Goal: Task Accomplishment & Management: Manage account settings

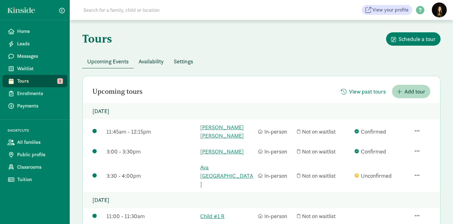
scroll to position [1, 0]
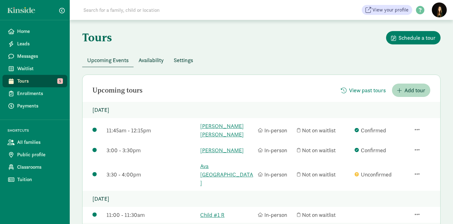
click at [231, 85] on div "Upcoming tours View past tours Add tour" at bounding box center [261, 90] width 358 height 13
click at [231, 59] on div "Upcoming Events Availability Settings" at bounding box center [261, 61] width 358 height 14
drag, startPoint x: 142, startPoint y: 89, endPoint x: 90, endPoint y: 87, distance: 52.0
click at [90, 87] on div "Upcoming tours View past tours Add tour" at bounding box center [261, 90] width 358 height 13
click at [149, 94] on div "Upcoming tours View past tours Add tour" at bounding box center [261, 90] width 358 height 13
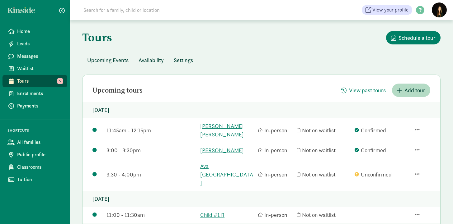
click at [215, 89] on div "Upcoming tours View past tours Add tour" at bounding box center [261, 90] width 358 height 13
click at [182, 86] on div "Upcoming tours View past tours Add tour" at bounding box center [261, 90] width 358 height 13
drag, startPoint x: 149, startPoint y: 87, endPoint x: 96, endPoint y: 90, distance: 53.3
click at [96, 90] on div "Upcoming tours View past tours Add tour" at bounding box center [261, 90] width 358 height 13
click at [150, 91] on div "Upcoming tours View past tours Add tour" at bounding box center [261, 90] width 358 height 13
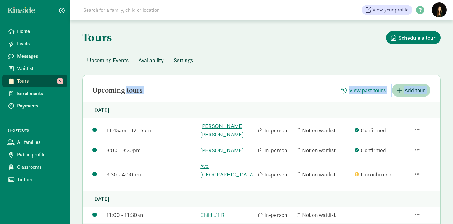
drag, startPoint x: 215, startPoint y: 103, endPoint x: 92, endPoint y: 83, distance: 124.1
click at [92, 83] on div "Upcoming tours View past tours Add tour Friday, September 12, 2025 11:45am - 12…" at bounding box center [261, 190] width 358 height 230
click at [151, 92] on div "Upcoming tours View past tours Add tour" at bounding box center [261, 90] width 358 height 13
drag, startPoint x: 147, startPoint y: 89, endPoint x: 120, endPoint y: 85, distance: 27.1
click at [120, 85] on div "Upcoming tours View past tours Add tour" at bounding box center [261, 90] width 358 height 13
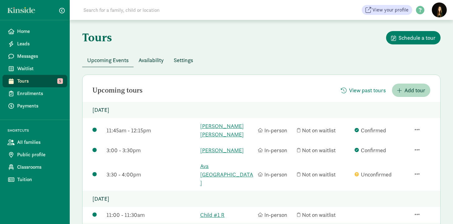
click at [151, 93] on div "Upcoming tours View past tours Add tour" at bounding box center [261, 90] width 358 height 13
drag, startPoint x: 234, startPoint y: 59, endPoint x: 146, endPoint y: 62, distance: 87.8
click at [146, 62] on div "Upcoming Events Availability Settings" at bounding box center [261, 61] width 358 height 14
click at [230, 71] on div "Tours Schedule a tour Upcoming Events Availability Settings Upcoming tours View…" at bounding box center [261, 203] width 383 height 369
drag, startPoint x: 166, startPoint y: 86, endPoint x: 111, endPoint y: 86, distance: 55.1
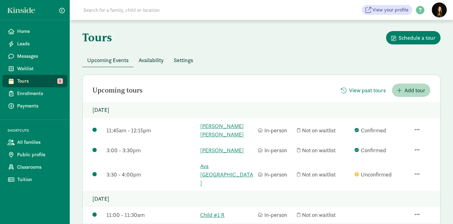
click at [111, 86] on div "Upcoming tours View past tours Add tour" at bounding box center [261, 90] width 358 height 13
click at [190, 95] on div "Upcoming tours View past tours Add tour" at bounding box center [261, 90] width 358 height 13
click at [39, 68] on span "Waitlist" at bounding box center [39, 68] width 45 height 7
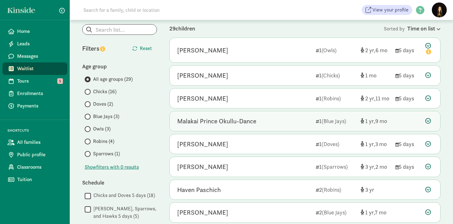
scroll to position [43, 0]
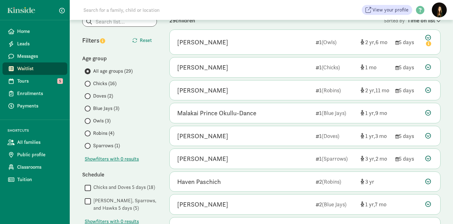
click at [88, 82] on span at bounding box center [88, 84] width 6 height 6
click at [88, 82] on input "Chicks (16)" at bounding box center [87, 84] width 4 height 4
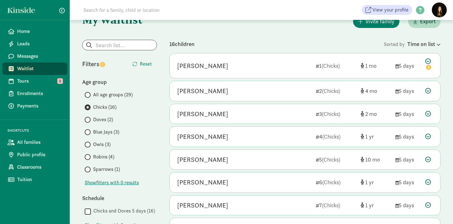
scroll to position [0, 0]
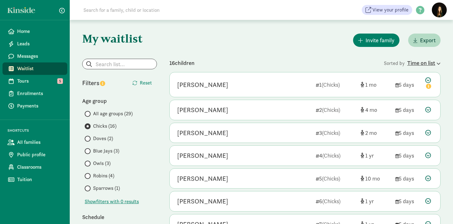
click at [429, 66] on div "Time on list" at bounding box center [423, 63] width 33 height 8
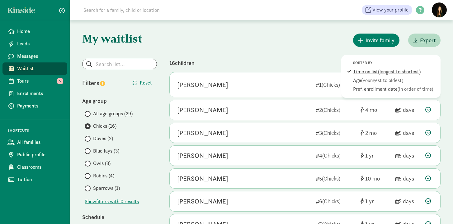
click at [357, 73] on div "Time on list (longest to shortest)" at bounding box center [395, 71] width 84 height 7
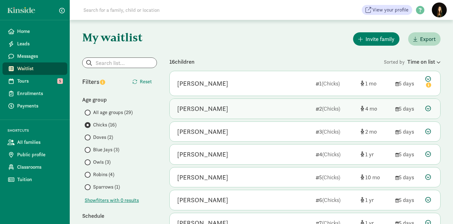
scroll to position [2, 0]
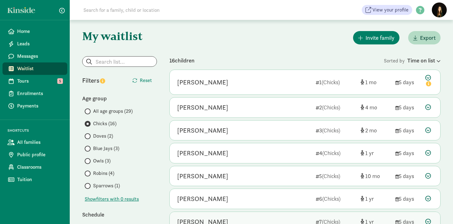
click at [429, 78] on icon at bounding box center [428, 81] width 7 height 13
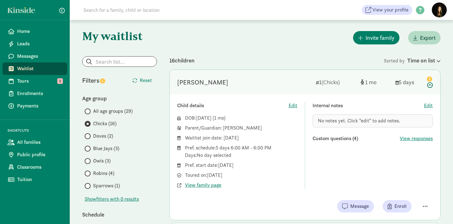
click at [429, 78] on icon "info" at bounding box center [429, 79] width 5 height 5
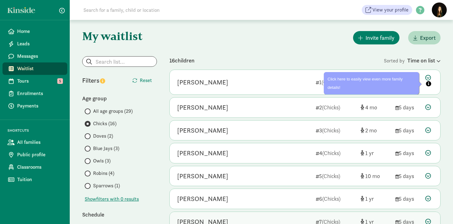
click at [429, 78] on icon at bounding box center [428, 81] width 7 height 13
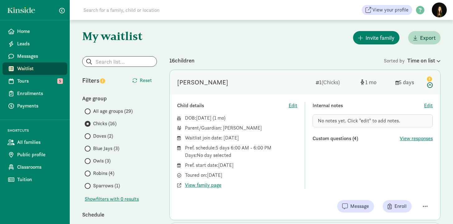
drag, startPoint x: 256, startPoint y: 177, endPoint x: 172, endPoint y: 111, distance: 106.8
click at [172, 111] on div "Child details Edit DOB: Jul 25, 2025 ( 1 ) Parent/Guardian: Sarah Ramirez Waitl…" at bounding box center [305, 158] width 270 height 126
click at [176, 97] on div "Child details Edit DOB: Jul 25, 2025 ( 1 ) Parent/Guardian: Sarah Ramirez Waitl…" at bounding box center [305, 158] width 270 height 126
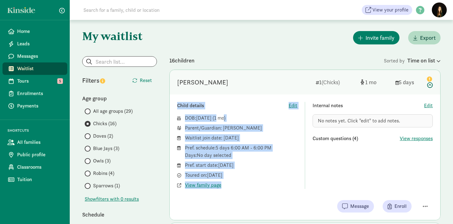
drag, startPoint x: 178, startPoint y: 107, endPoint x: 275, endPoint y: 183, distance: 123.8
click at [275, 183] on div "Child details Edit DOB: Jul 25, 2025 ( 1 ) Parent/Guardian: Sarah Ramirez Waitl…" at bounding box center [305, 158] width 270 height 126
click at [275, 185] on div "View family page" at bounding box center [241, 185] width 112 height 7
drag, startPoint x: 243, startPoint y: 186, endPoint x: 177, endPoint y: 106, distance: 103.7
click at [177, 106] on div "Child details Edit DOB: Jul 25, 2025 ( 1 ) Parent/Guardian: Sarah Ramirez Waitl…" at bounding box center [237, 145] width 120 height 87
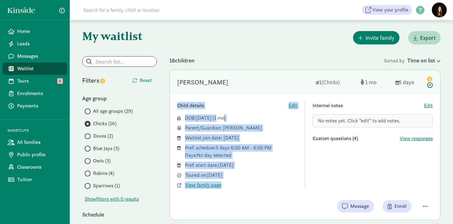
click at [230, 90] on div "Elena Ramirez 1 (Chicks) 1 5 days" at bounding box center [305, 82] width 270 height 25
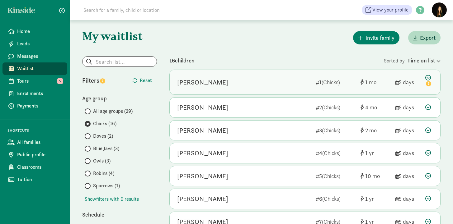
click at [230, 90] on div "Elena Ramirez 1 (Chicks) 1 5 days" at bounding box center [305, 82] width 270 height 25
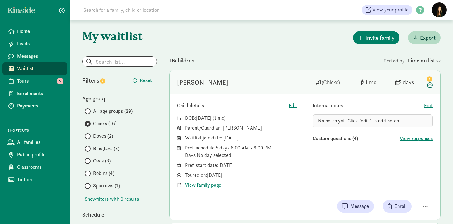
click at [86, 134] on span at bounding box center [88, 137] width 6 height 6
click at [86, 134] on input "Doves (2)" at bounding box center [87, 136] width 4 height 4
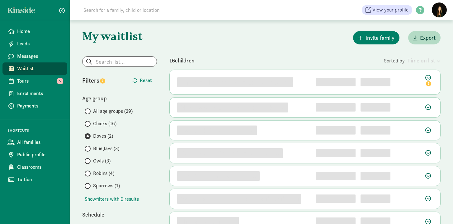
scroll to position [0, 0]
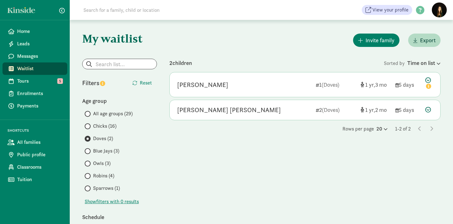
click at [86, 163] on input "Owls (3)" at bounding box center [87, 164] width 4 height 4
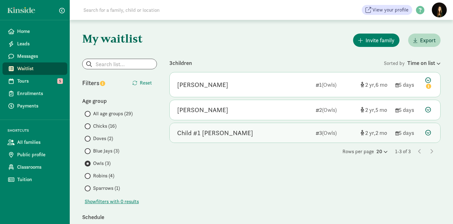
click at [249, 133] on div "Child #1 Chambers" at bounding box center [244, 133] width 134 height 10
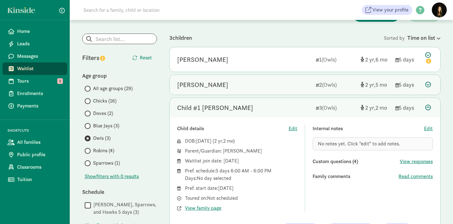
scroll to position [52, 0]
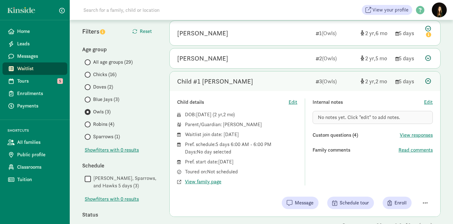
drag, startPoint x: 263, startPoint y: 161, endPoint x: 178, endPoint y: 105, distance: 102.5
click at [178, 105] on div "Child details Edit DOB: Jun 30, 2023 ( 2 2 ) Parent/Guardian: Ilse Chambers Wai…" at bounding box center [237, 142] width 120 height 87
click at [250, 94] on div "Child details Edit DOB: Jun 30, 2023 ( 2 2 ) Parent/Guardian: Ilse Chambers Wai…" at bounding box center [305, 154] width 270 height 126
click at [44, 204] on div "Home Leads Messages Waitlist Tours 5 Enrollments Payments SHORTCUTS All familie…" at bounding box center [35, 112] width 70 height 224
